Goal: Information Seeking & Learning: Find specific fact

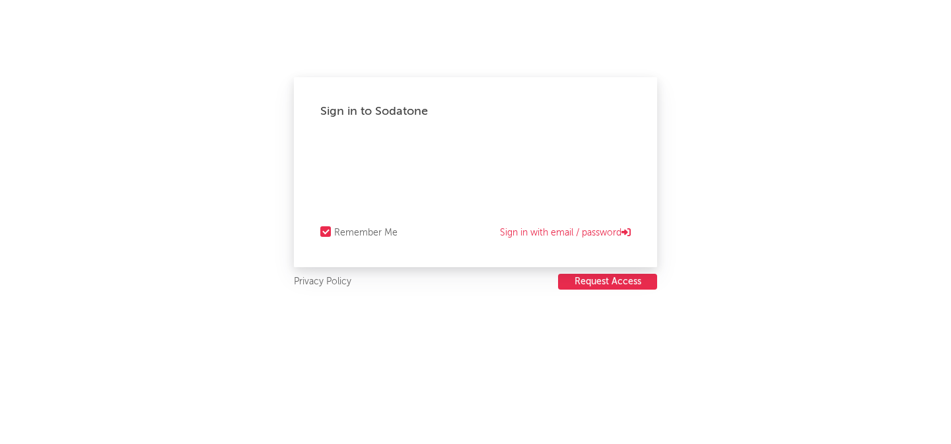
select select "recorded_music"
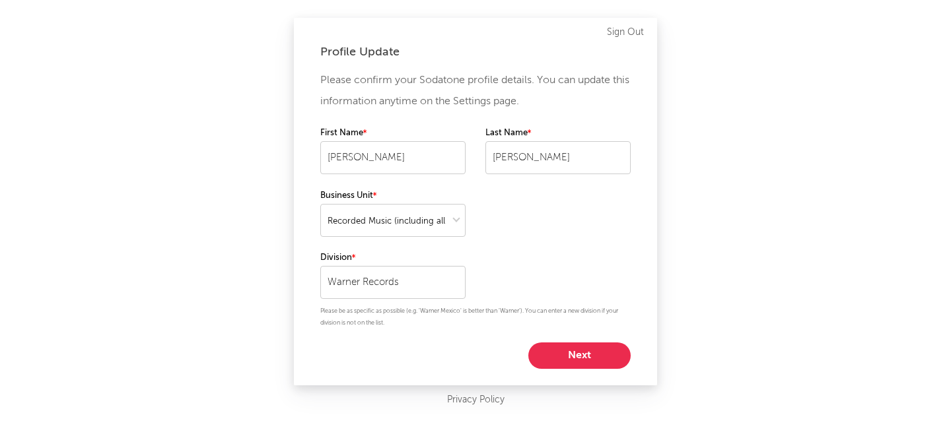
click at [580, 355] on button "Next" at bounding box center [579, 356] width 102 height 26
select select "director_vp"
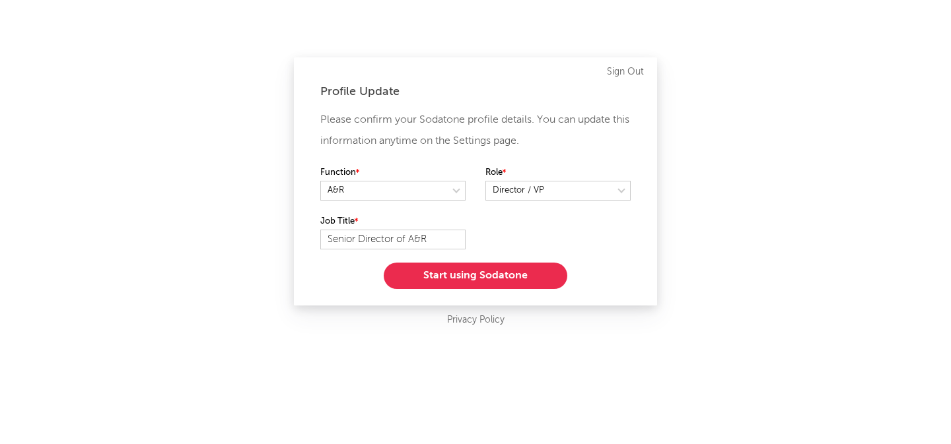
click at [471, 275] on button "Start using Sodatone" at bounding box center [476, 276] width 184 height 26
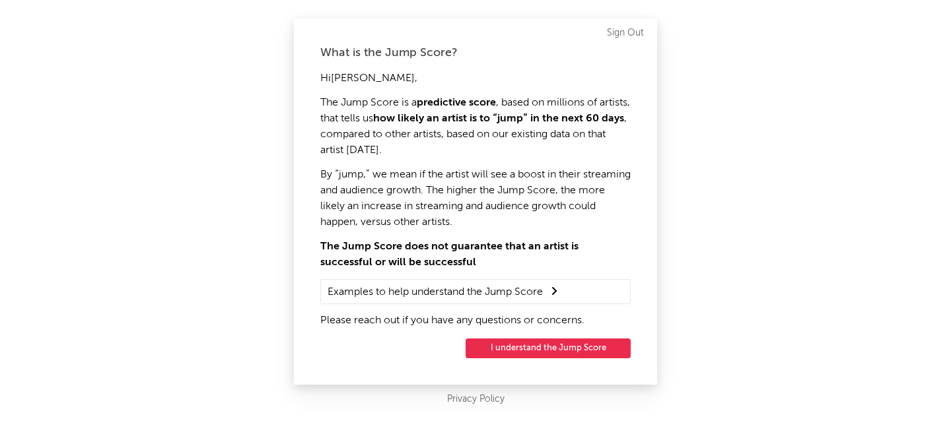
click at [507, 348] on button "I understand the Jump Score" at bounding box center [547, 349] width 165 height 20
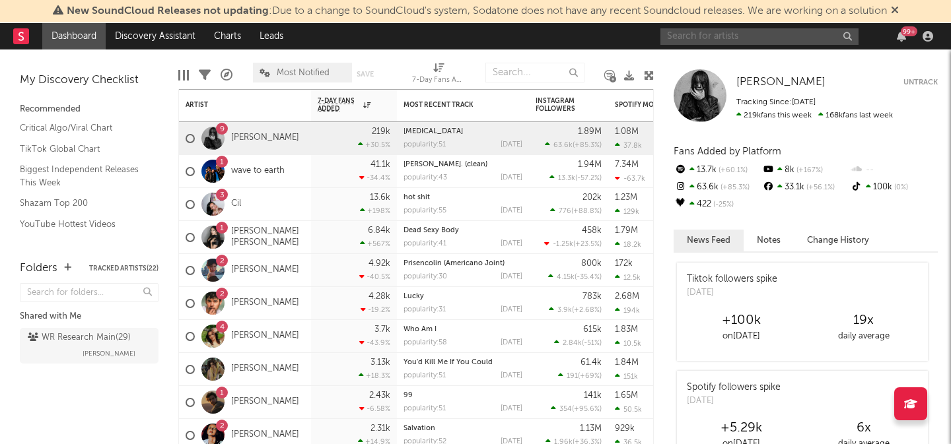
click at [691, 37] on input "text" at bounding box center [759, 36] width 198 height 17
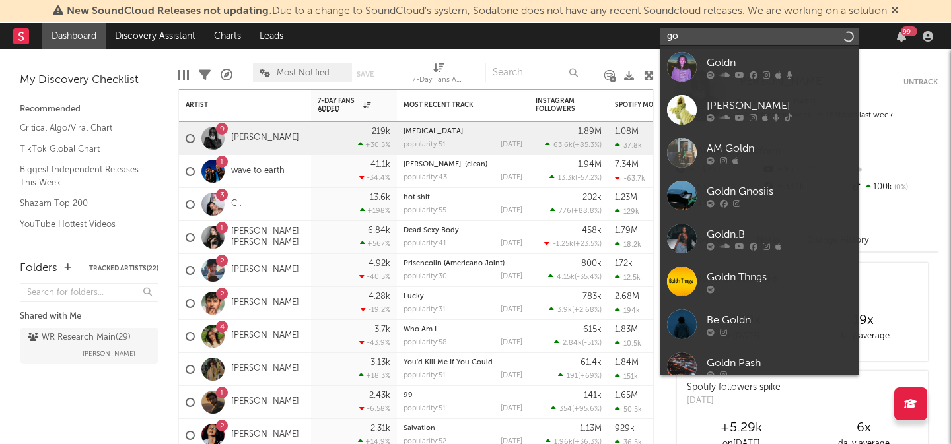
type input "g"
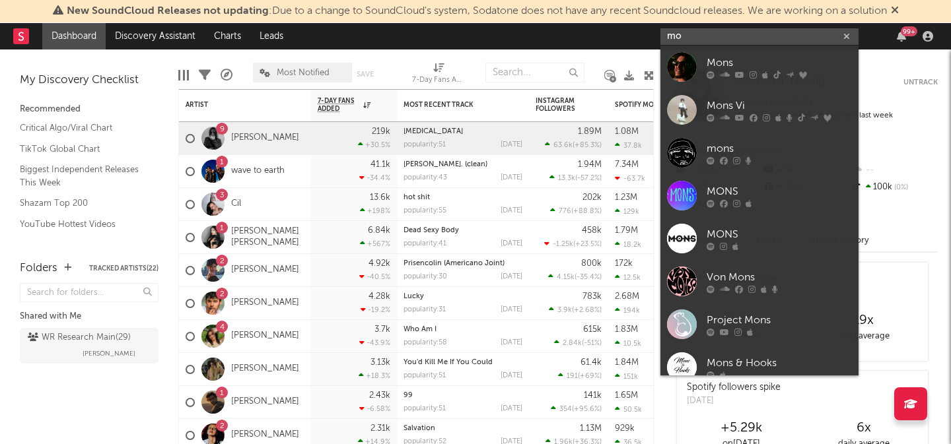
type input "m"
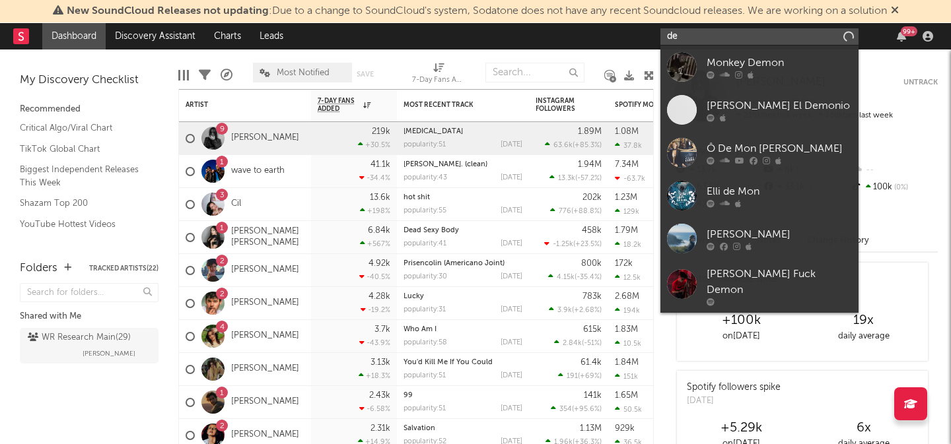
type input "d"
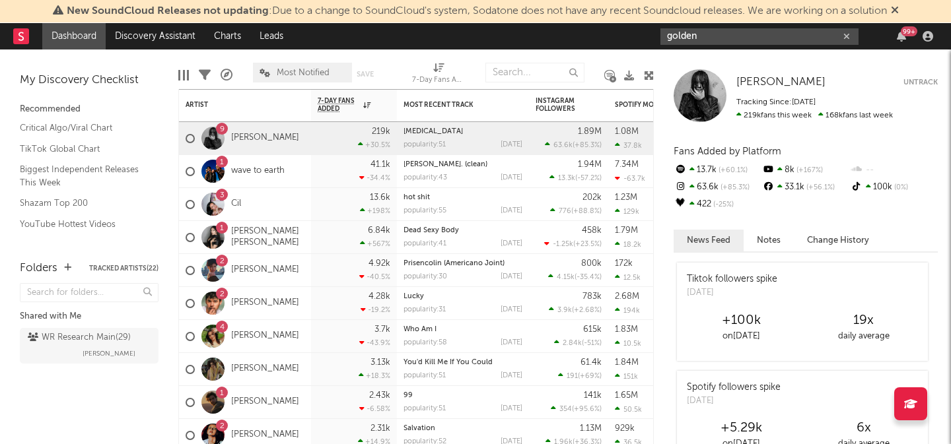
type input "golden"
